Goal: Obtain resource: Obtain resource

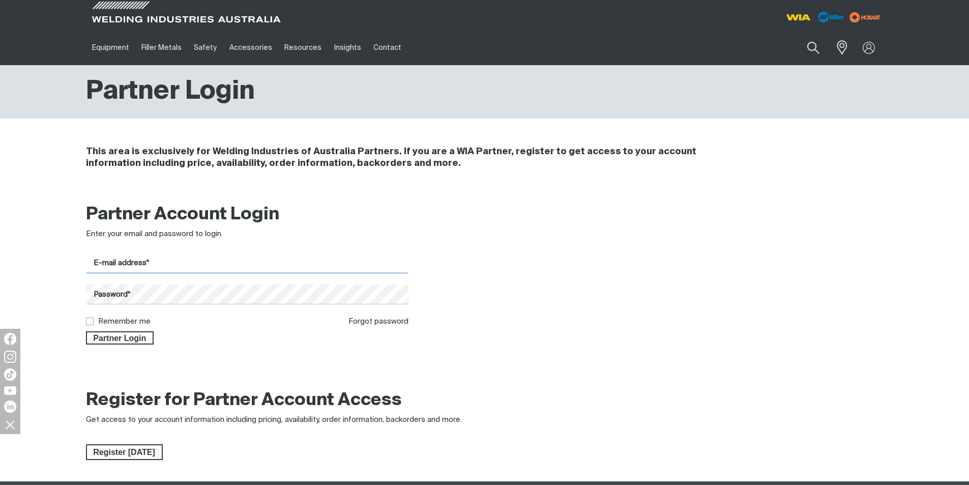
type input "[PERSON_NAME][EMAIL_ADDRESS][DOMAIN_NAME]"
click at [87, 321] on input "Remember me" at bounding box center [89, 320] width 7 height 7
checkbox input "true"
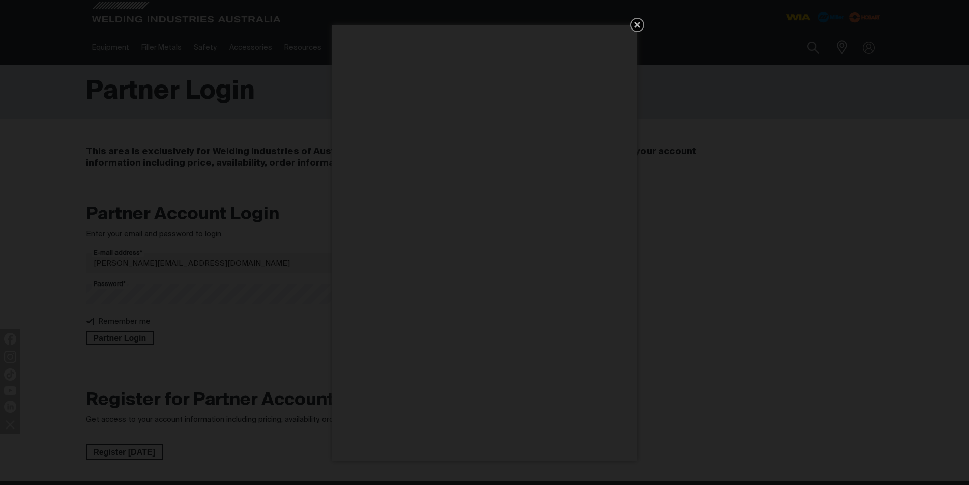
click at [638, 24] on icon "Get 5 WIA Welding Guides Free!" at bounding box center [637, 25] width 6 height 6
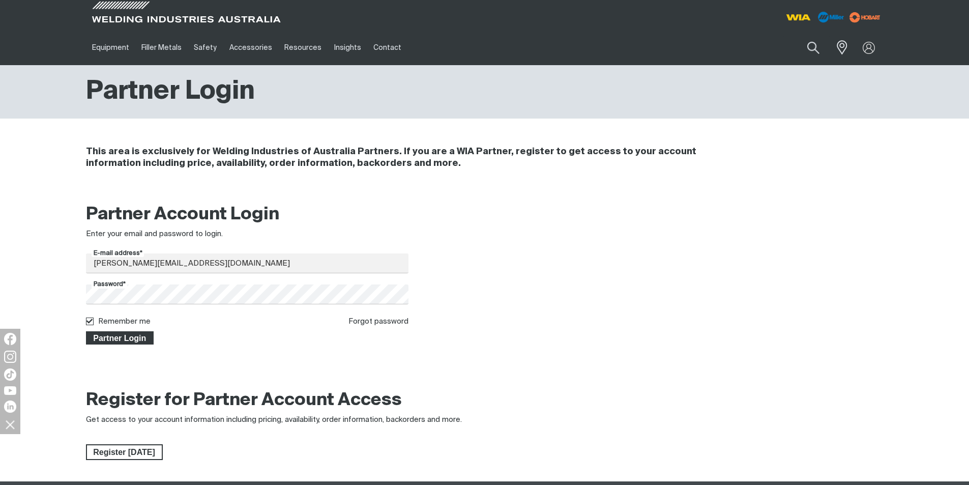
click at [112, 339] on span "Partner Login" at bounding box center [120, 337] width 66 height 13
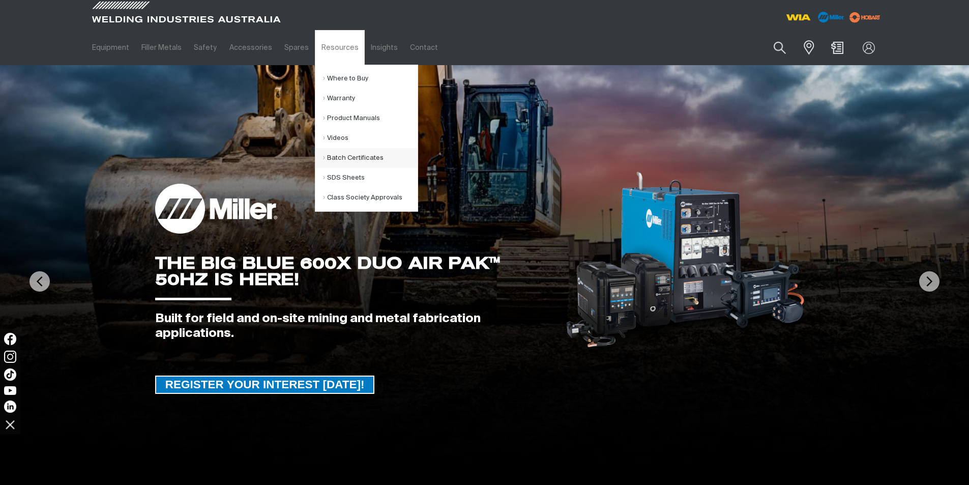
click at [324, 157] on link "Batch Certificates" at bounding box center [370, 158] width 95 height 20
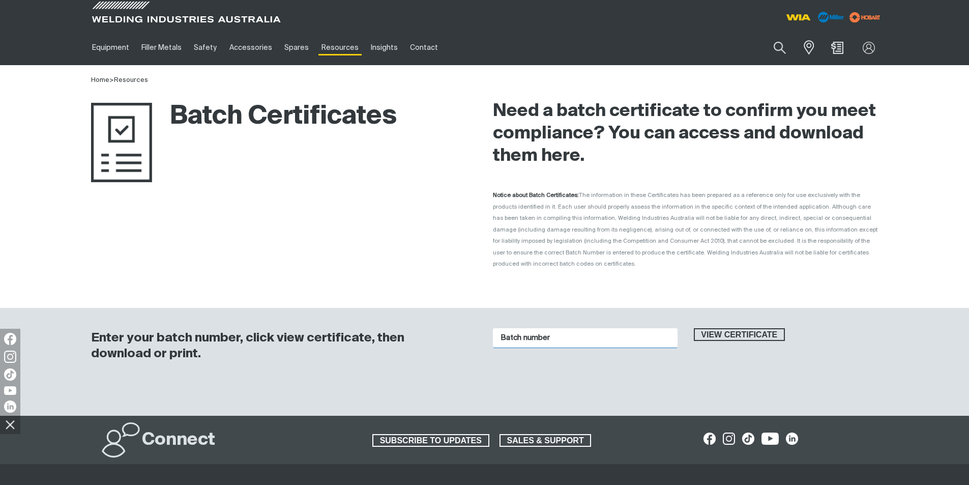
click at [542, 328] on input "Batch number" at bounding box center [585, 338] width 185 height 20
click at [539, 328] on input "Batch number" at bounding box center [585, 338] width 185 height 20
click at [743, 328] on span "View certificate" at bounding box center [740, 334] width 90 height 13
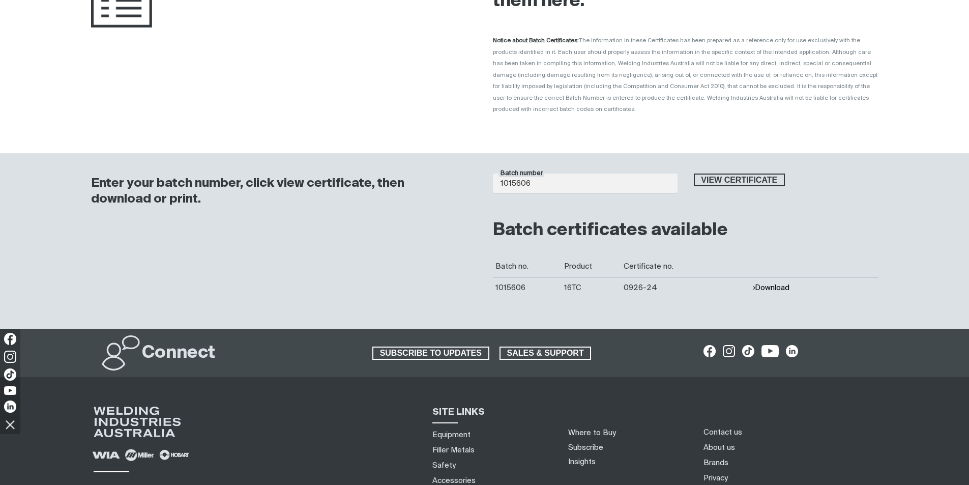
scroll to position [203, 0]
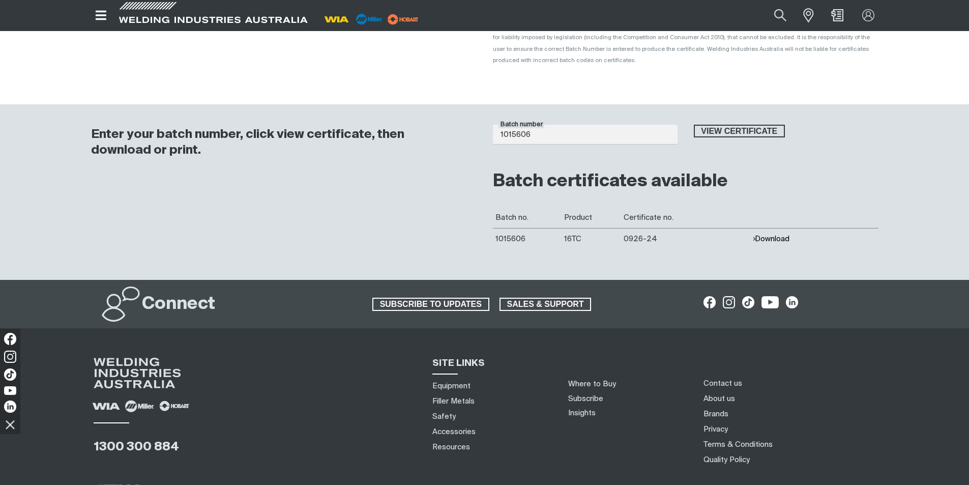
click at [774, 234] on button "Download" at bounding box center [770, 238] width 37 height 9
click at [535, 125] on input "1015606" at bounding box center [585, 135] width 185 height 20
type input "1"
type input "1016139"
click at [725, 125] on span "View certificate" at bounding box center [740, 131] width 90 height 13
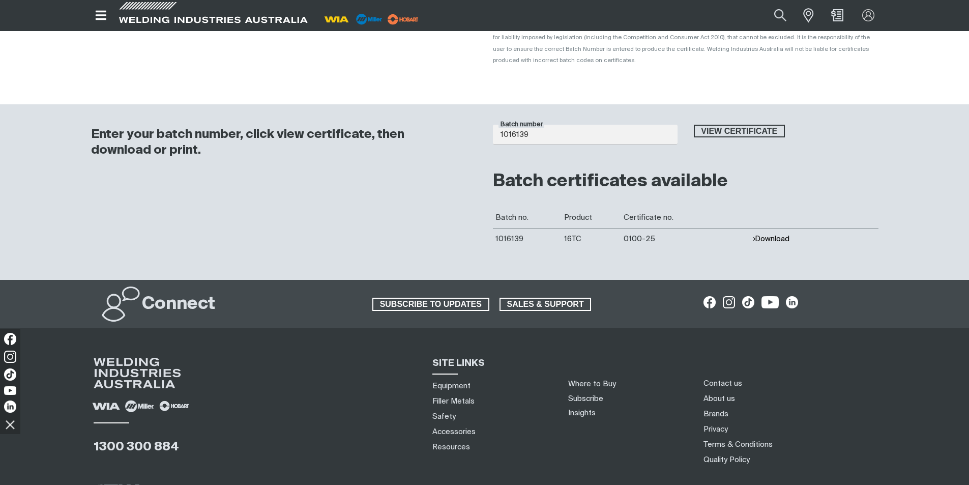
click at [767, 234] on button "Download" at bounding box center [770, 238] width 37 height 9
